Goal: Task Accomplishment & Management: Use online tool/utility

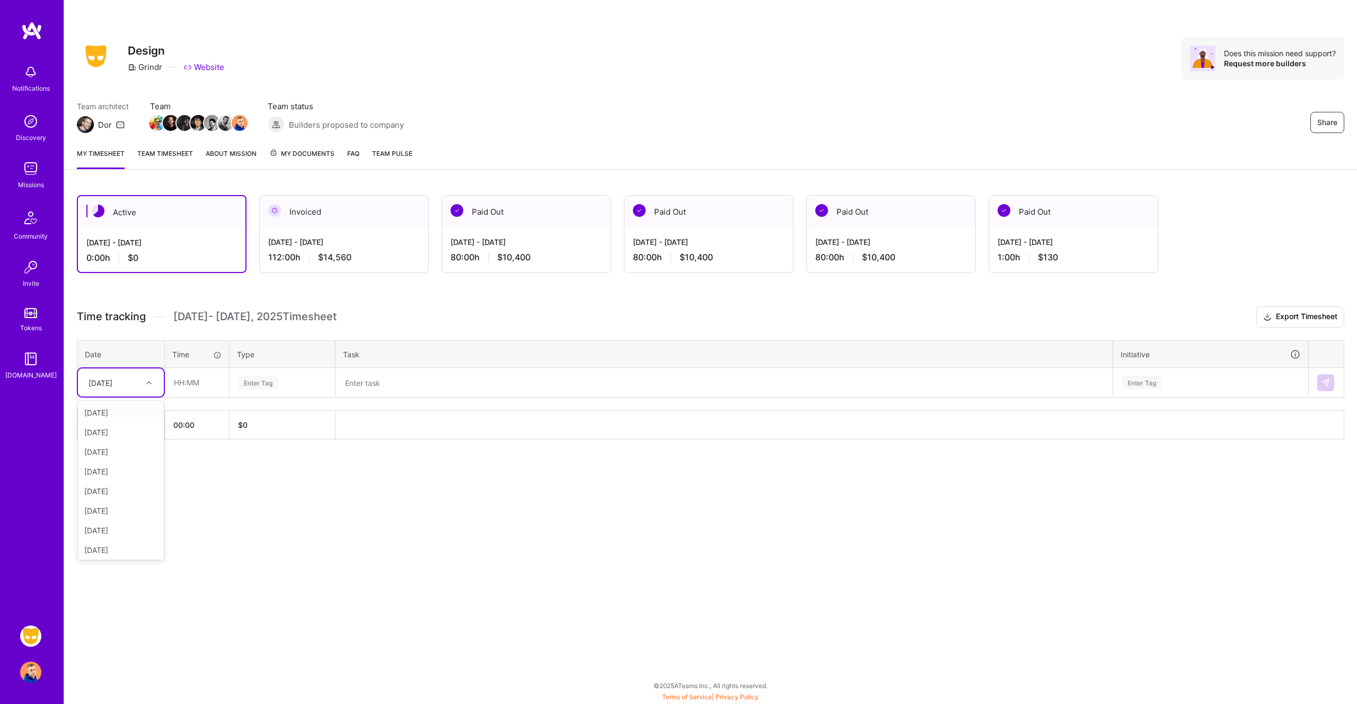
click at [147, 390] on div at bounding box center [150, 382] width 16 height 17
click at [134, 418] on div "[DATE]" at bounding box center [121, 413] width 86 height 20
click at [185, 383] on input "text" at bounding box center [196, 382] width 63 height 28
click at [370, 263] on div "[DATE] - [DATE] 112:00 h $14,560" at bounding box center [344, 249] width 169 height 43
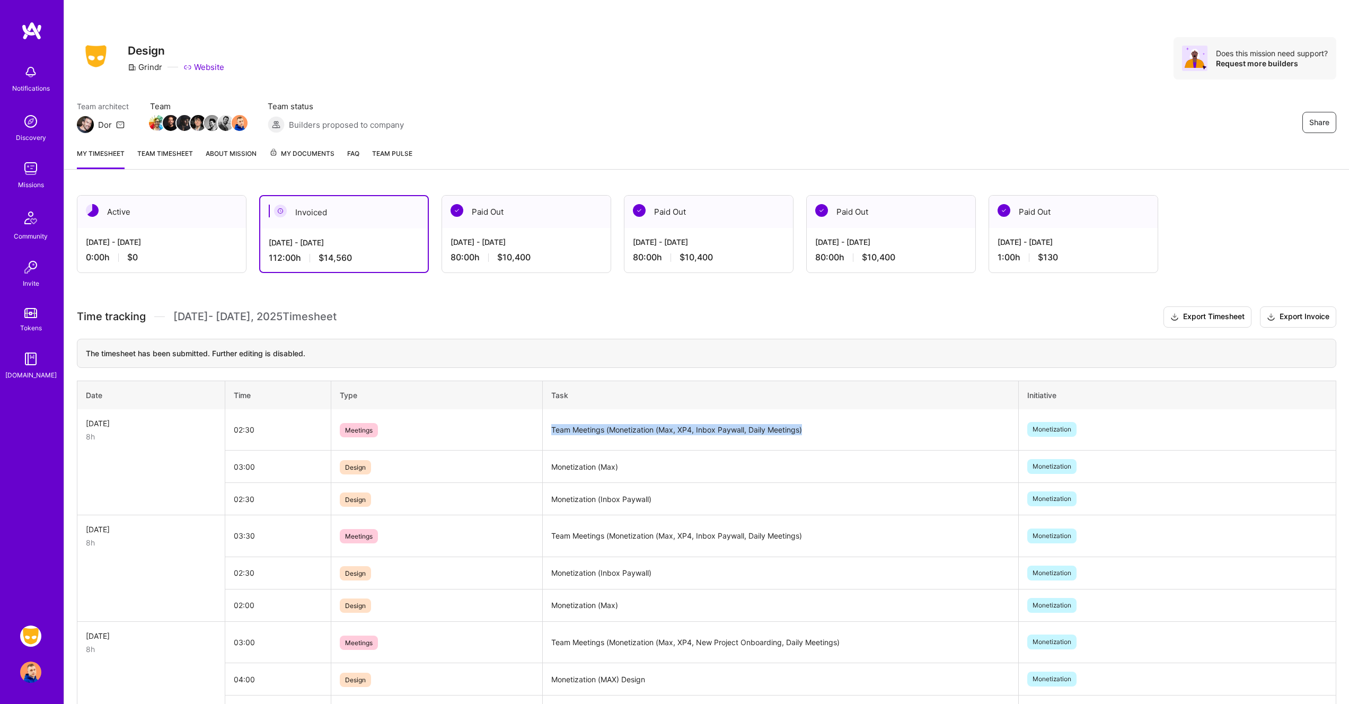
drag, startPoint x: 817, startPoint y: 435, endPoint x: 538, endPoint y: 436, distance: 279.3
click at [538, 436] on tr "[DATE] 8h 02:30 Meetings Team Meetings (Monetization (Max, XP4, Inbox Paywall, …" at bounding box center [706, 429] width 1259 height 41
copy tr "Team Meetings (Monetization (Max, XP4, Inbox Paywall, Daily Meetings)"
click at [149, 238] on div "[DATE] - [DATE]" at bounding box center [162, 241] width 152 height 11
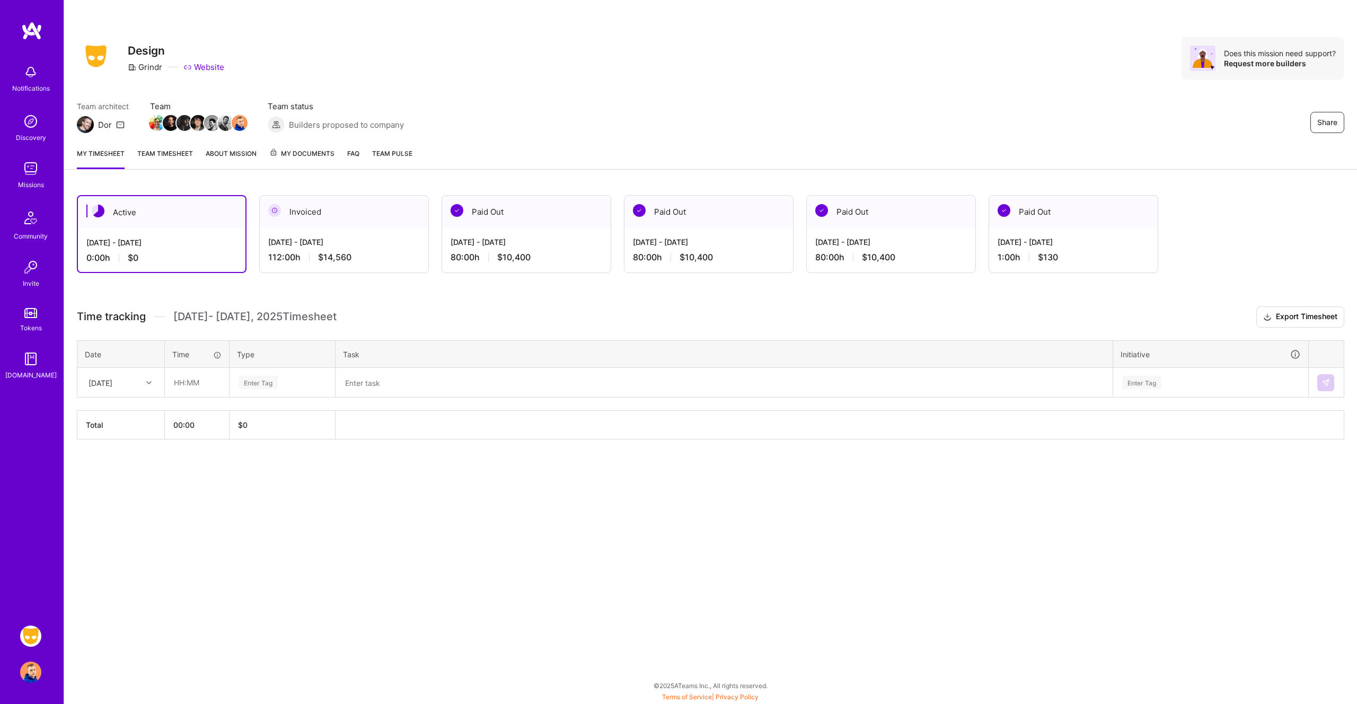
click at [137, 383] on div "[DATE]" at bounding box center [112, 382] width 59 height 17
click at [104, 418] on div "[DATE]" at bounding box center [121, 413] width 86 height 20
click at [193, 386] on input "text" at bounding box center [196, 382] width 63 height 28
type input "02:00"
click at [267, 381] on div "Enter Tag" at bounding box center [257, 382] width 39 height 16
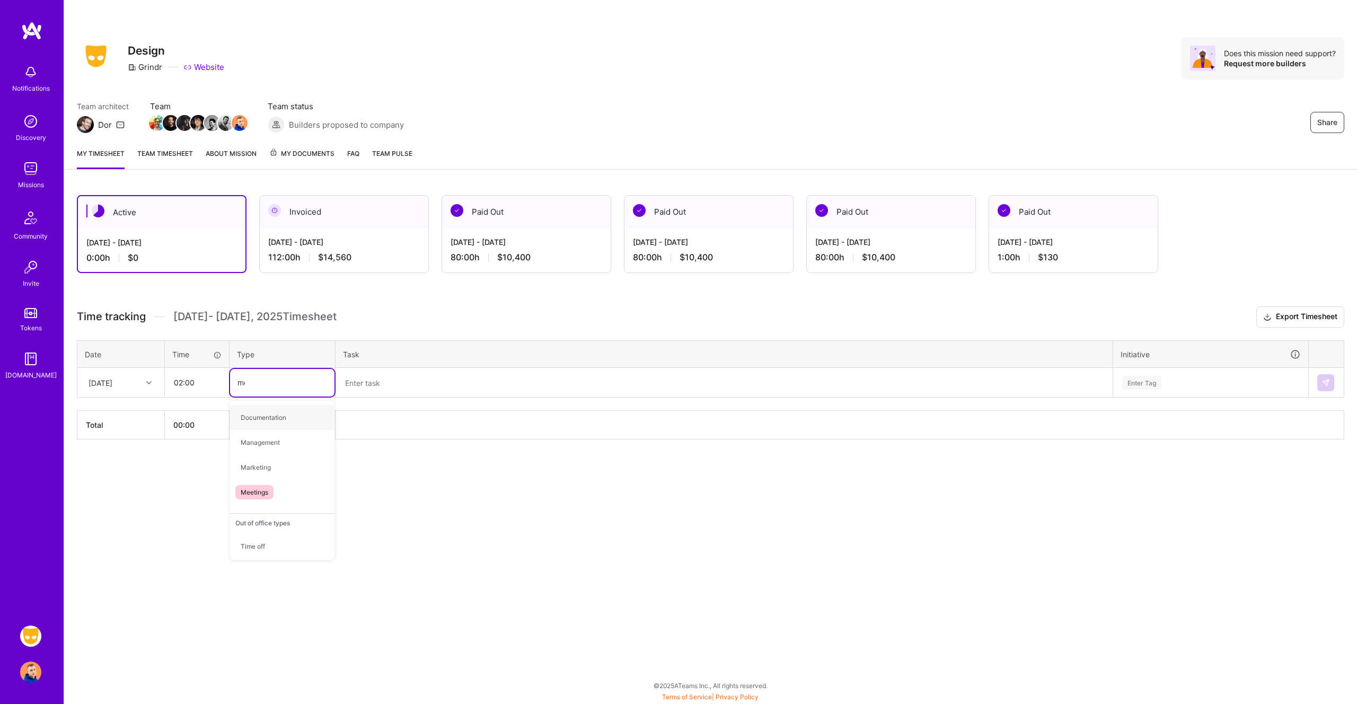
type input "mee"
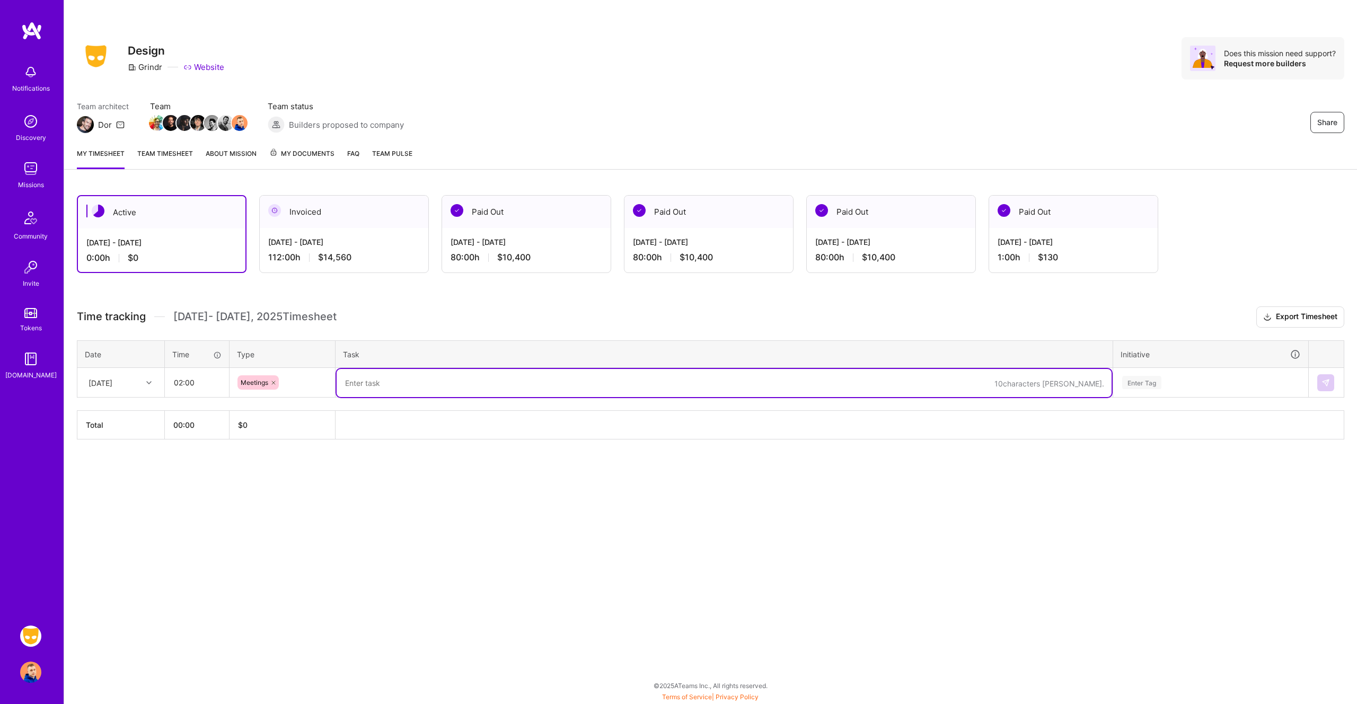
paste textarea "Team Meetings (Monetization (Max, XP4, Inbox Paywall, Daily Meetings)"
click at [360, 384] on textarea "Team Meetings (Monetization (Max, XP4, Inbox Paywall, Daily Meetings)" at bounding box center [724, 383] width 775 height 28
type textarea "Team Meetings (Monetization (Max, XP4, Inbox Paywall, Daily Meetings)"
click at [1147, 383] on div "Enter Tag" at bounding box center [1141, 382] width 39 height 16
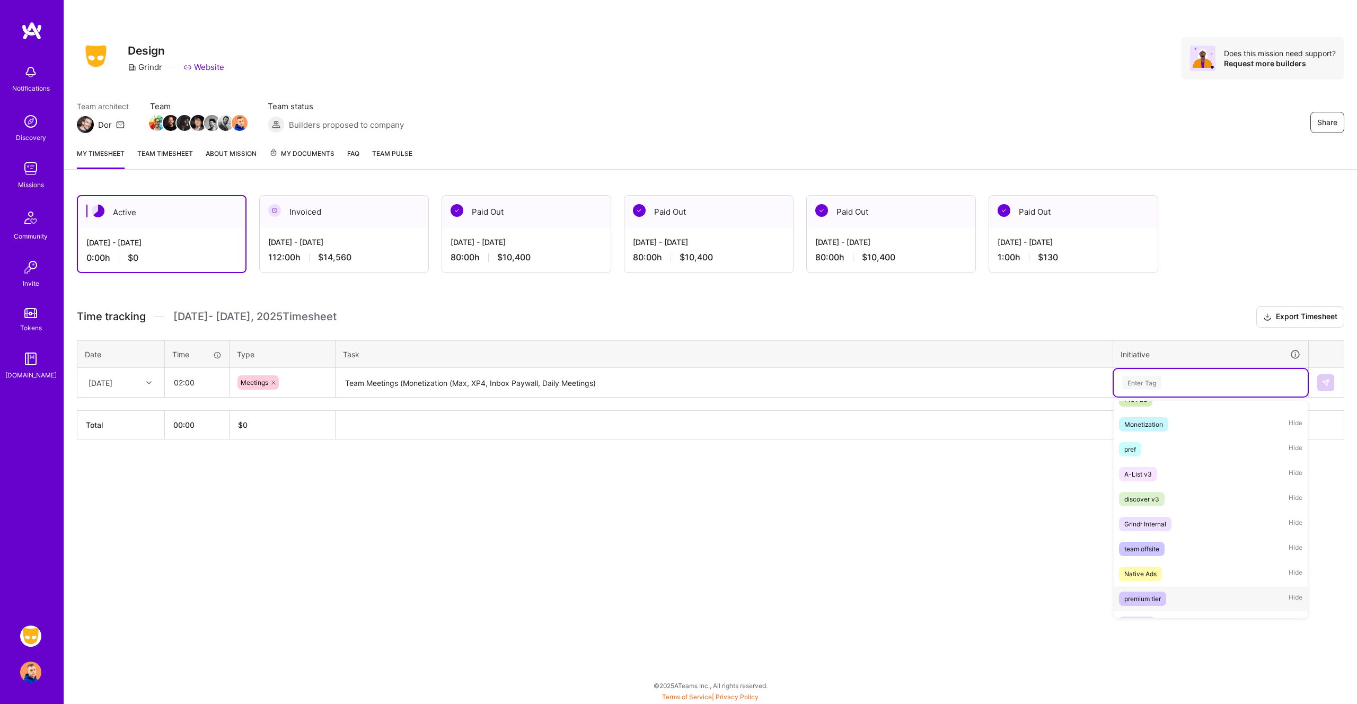
scroll to position [393, 0]
click at [1179, 466] on div "Monetization Hide" at bounding box center [1210, 469] width 194 height 25
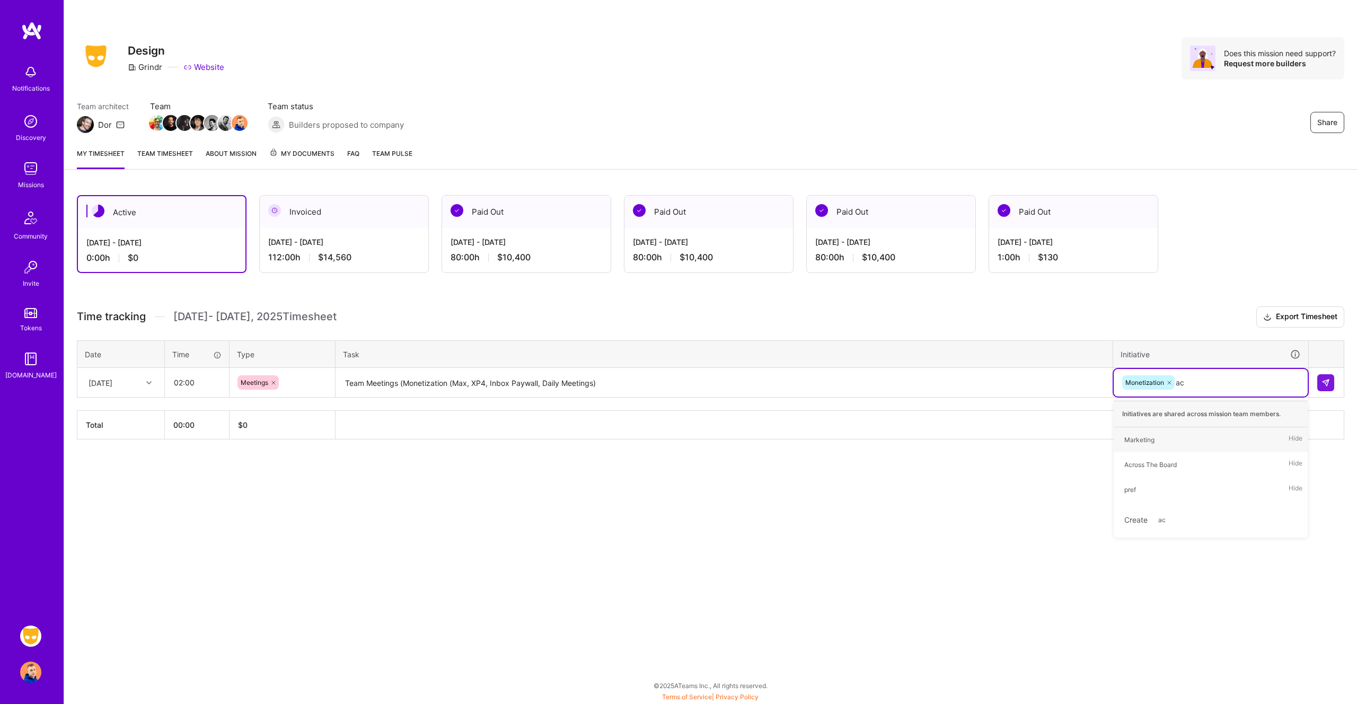
type input "acr"
click at [1188, 436] on div "Across The Board Hide" at bounding box center [1210, 439] width 194 height 25
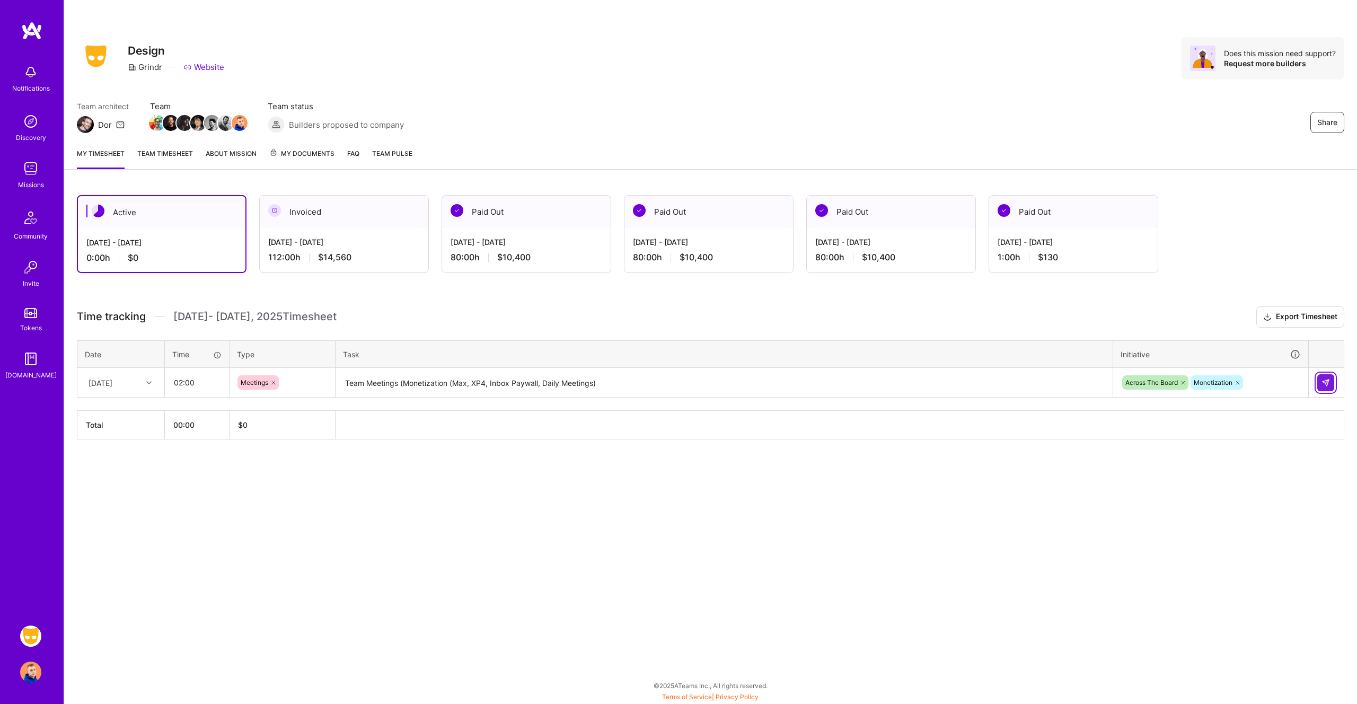
click at [1326, 387] on button at bounding box center [1325, 382] width 17 height 17
